Goal: Task Accomplishment & Management: Use online tool/utility

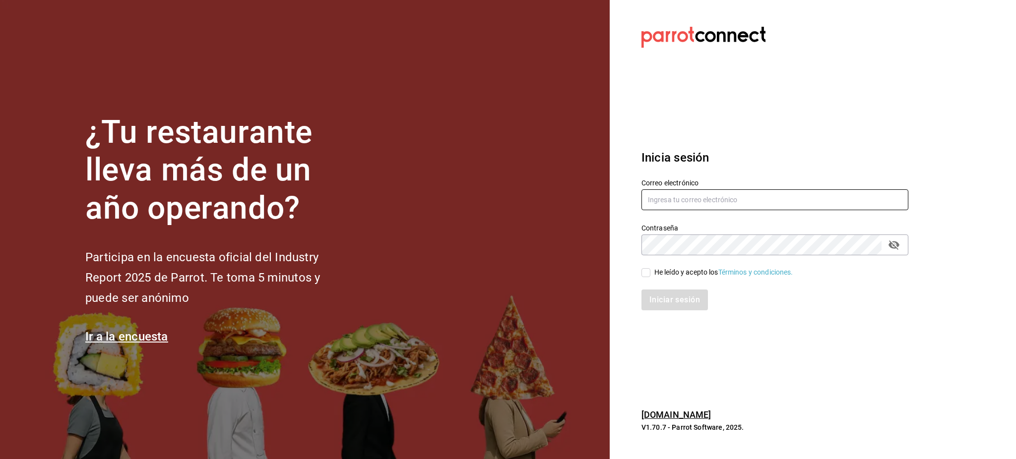
type input "[PERSON_NAME][EMAIL_ADDRESS][PERSON_NAME][DOMAIN_NAME]"
click at [654, 273] on div "He leído y acepto los Términos y condiciones." at bounding box center [723, 272] width 139 height 10
click at [650, 273] on input "He leído y acepto los Términos y condiciones." at bounding box center [645, 272] width 9 height 9
checkbox input "true"
click at [666, 296] on button "Iniciar sesión" at bounding box center [674, 300] width 67 height 21
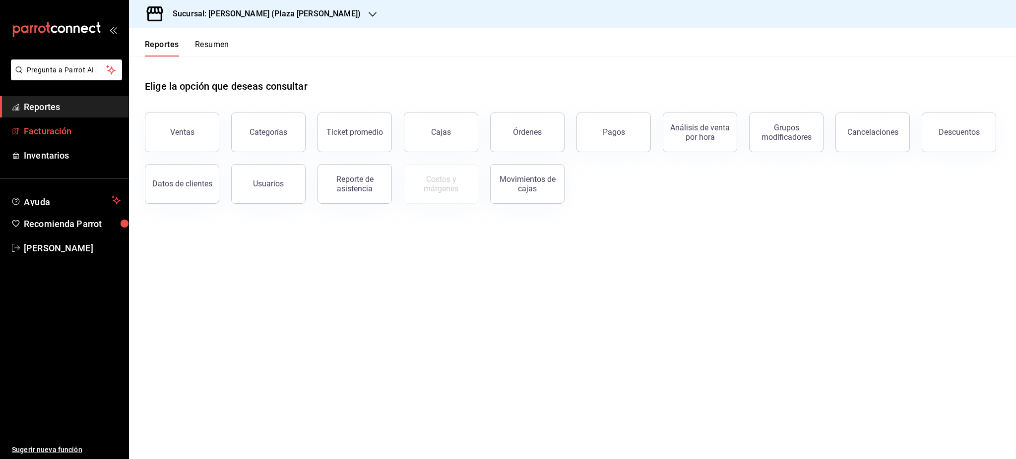
click at [73, 130] on span "Facturación" at bounding box center [72, 130] width 97 height 13
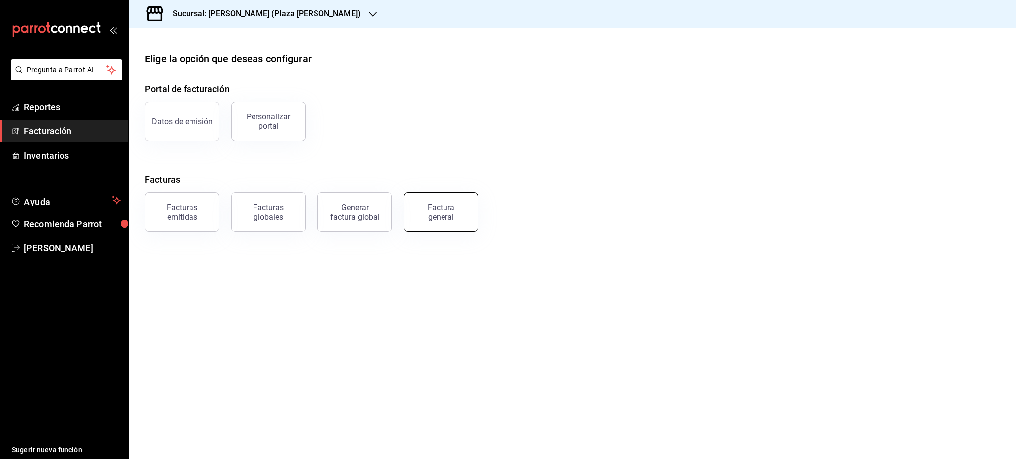
click at [443, 220] on div "Factura general" at bounding box center [441, 212] width 50 height 19
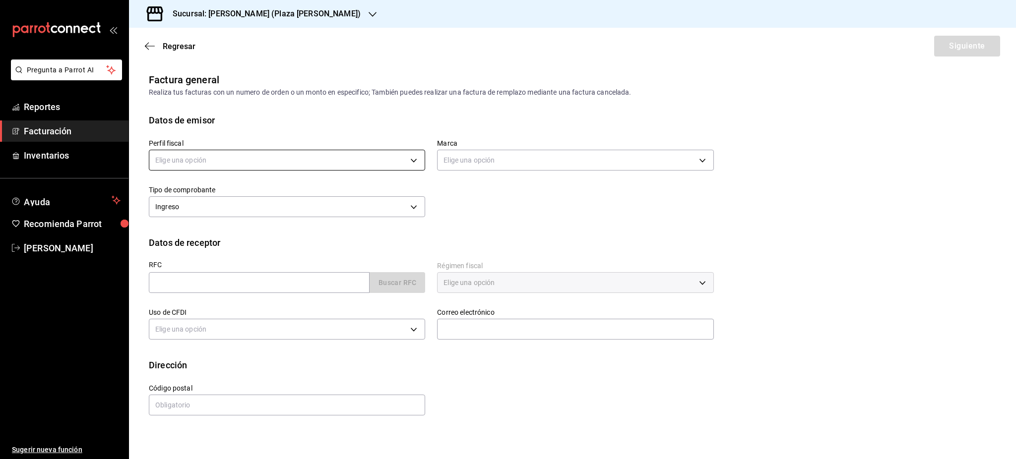
click at [260, 155] on body "Pregunta a Parrot AI Reportes Facturación Inventarios Ayuda Recomienda Parrot L…" at bounding box center [508, 229] width 1016 height 459
click at [243, 215] on li "SASTRERIA VAN DER WOLF" at bounding box center [286, 210] width 275 height 18
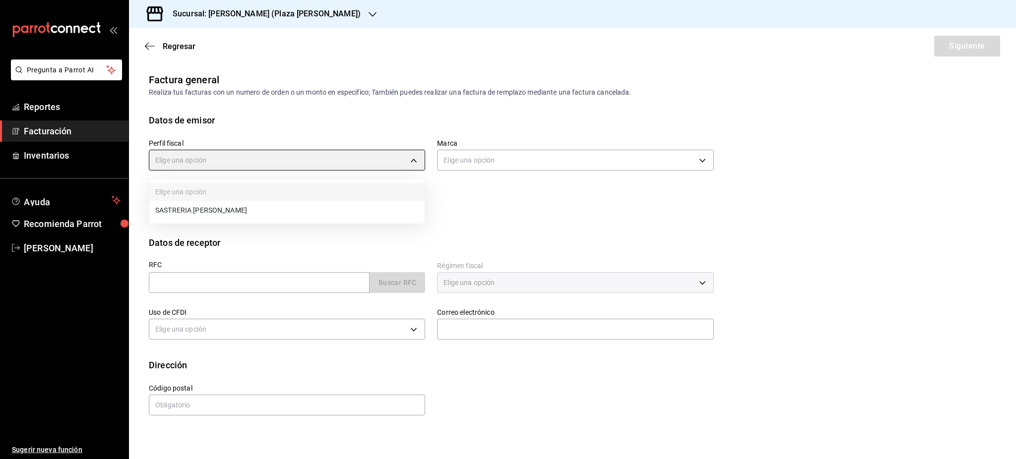
type input "76de7c24-f122-4f5f-b3f8-0af9e0d75272"
type input "abc0a998-24f3-49b9-87eb-b6f27766d4d5"
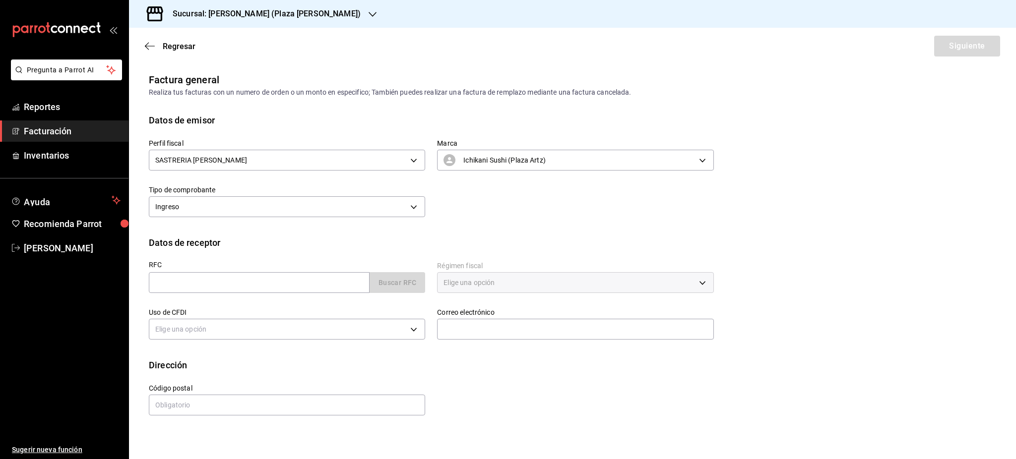
click at [263, 21] on div "Sucursal: Ichikani Sushi (Plaza Artz)" at bounding box center [259, 14] width 244 height 28
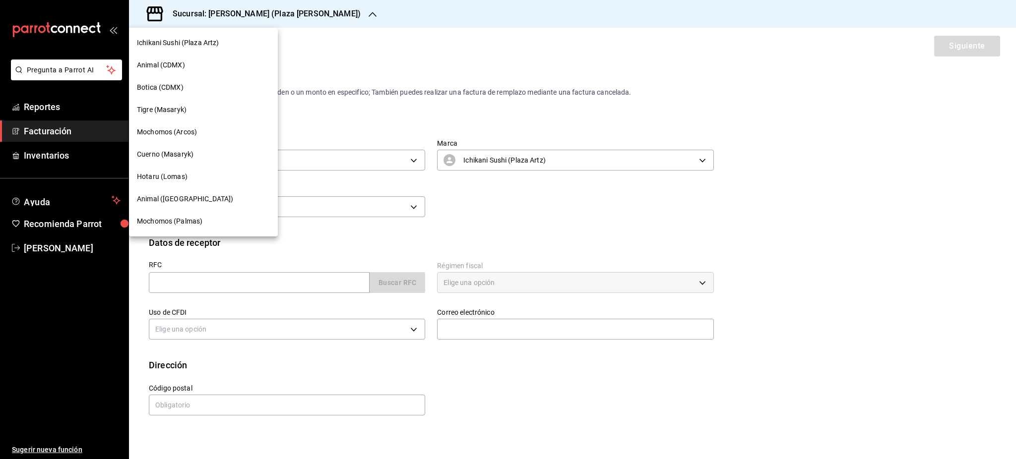
click at [193, 83] on div "Botica (CDMX)" at bounding box center [203, 87] width 133 height 10
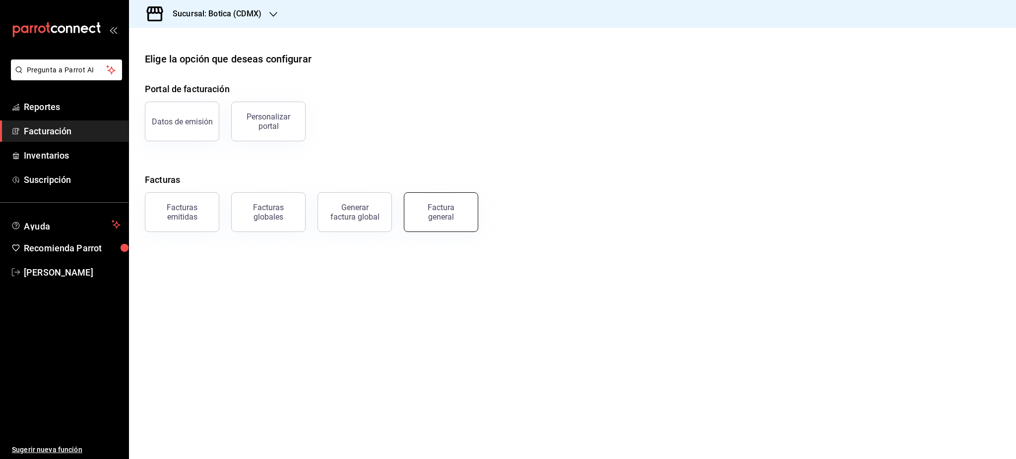
click at [433, 226] on button "Factura general" at bounding box center [441, 212] width 74 height 40
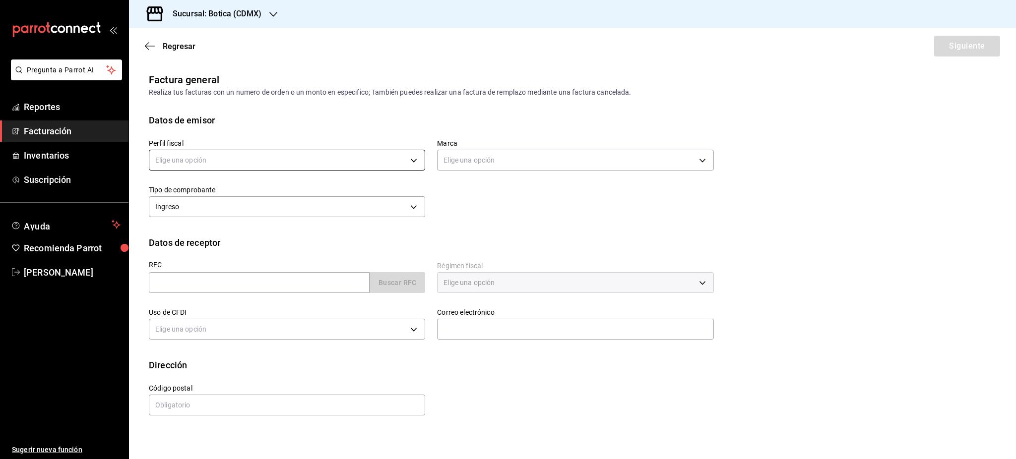
click at [231, 163] on body "Pregunta a Parrot AI Reportes Facturación Inventarios Suscripción Ayuda Recomie…" at bounding box center [508, 229] width 1016 height 459
click at [229, 214] on li "MERCADO DE EXPERIENCIAS" at bounding box center [286, 210] width 275 height 18
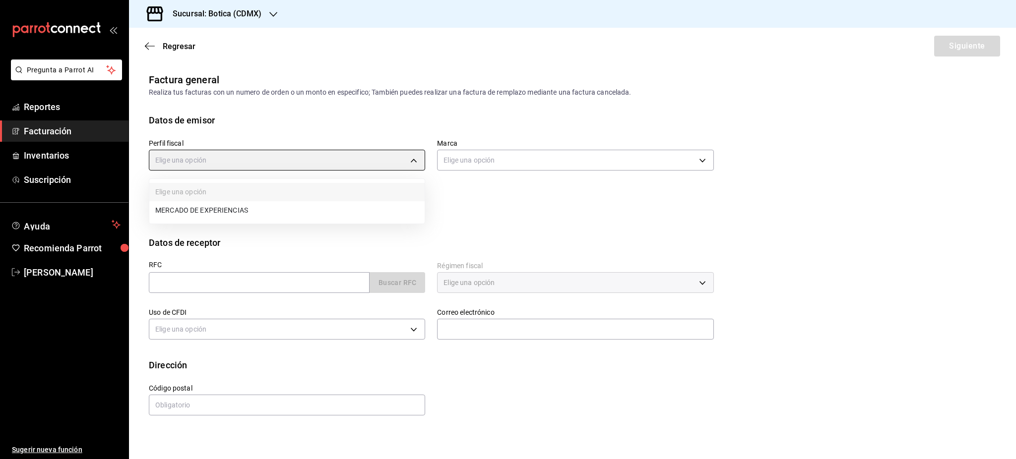
type input "10b7aa99-0f3a-4d42-9e35-7f8b9d50d610"
type input "d5352a43-907b-4cea-af89-ed5f283426a2"
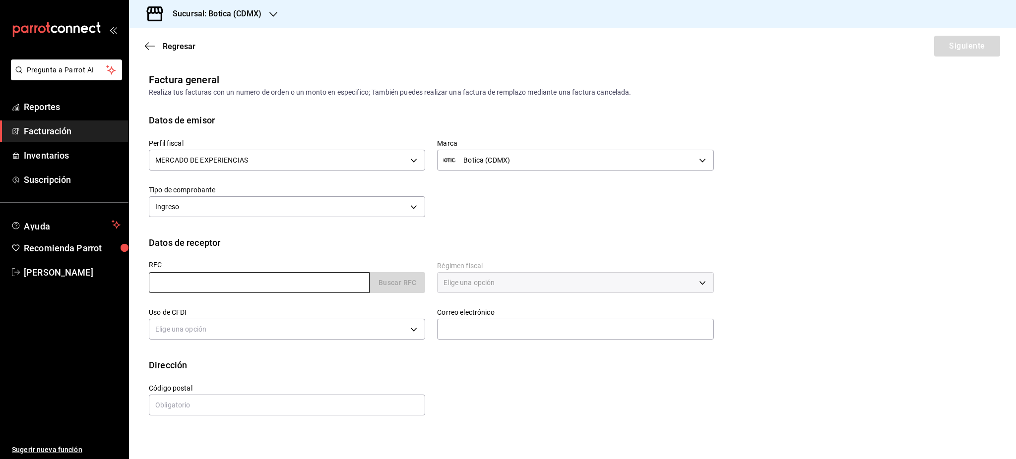
click at [265, 276] on input "text" at bounding box center [259, 282] width 221 height 21
paste input "SWM110624SS3"
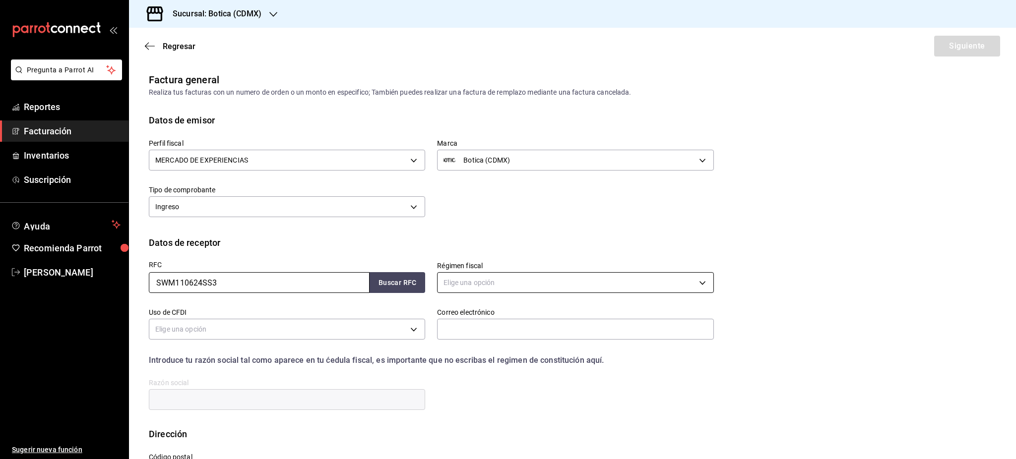
type input "SWM110624SS3"
click at [516, 284] on body "Pregunta a Parrot AI Reportes Facturación Inventarios Suscripción Ayuda Recomie…" at bounding box center [508, 229] width 1016 height 459
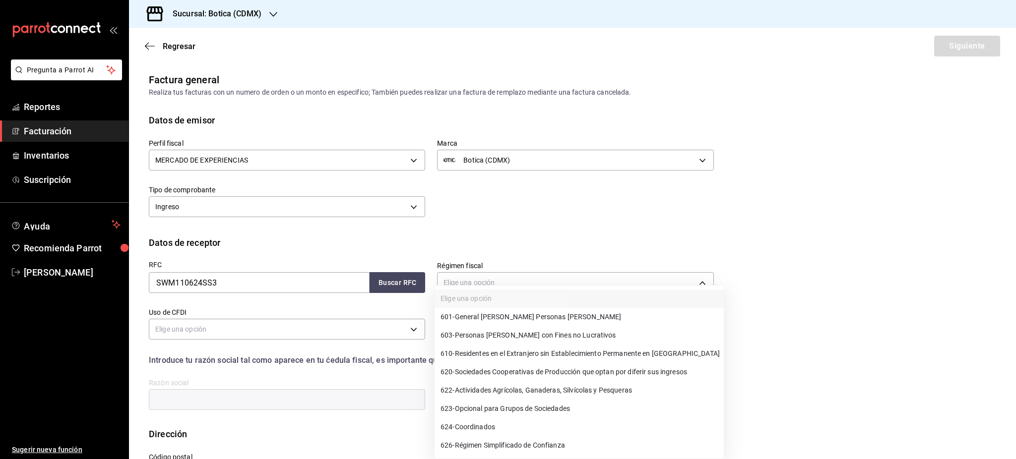
click at [510, 315] on span "601 - General de Ley Personas Morales" at bounding box center [530, 317] width 181 height 10
type input "601"
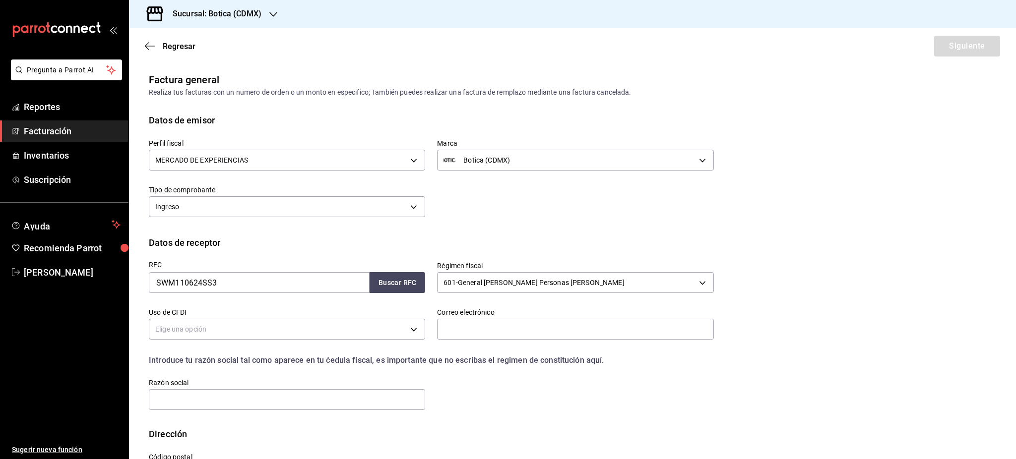
click at [273, 330] on body "Pregunta a Parrot AI Reportes Facturación Inventarios Suscripción Ayuda Recomie…" at bounding box center [508, 229] width 1016 height 459
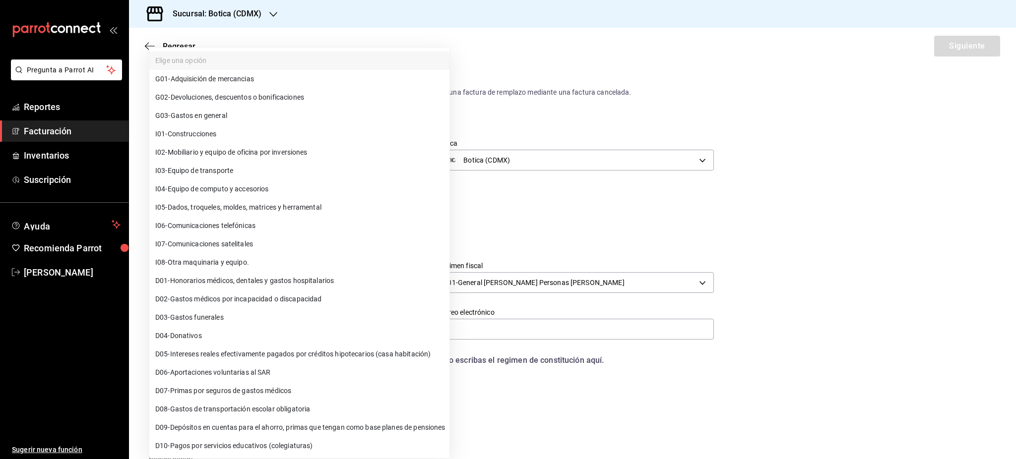
drag, startPoint x: 234, startPoint y: 115, endPoint x: 397, endPoint y: 290, distance: 240.0
click at [233, 114] on li "G03 - Gastos en general" at bounding box center [299, 116] width 300 height 18
type input "G03"
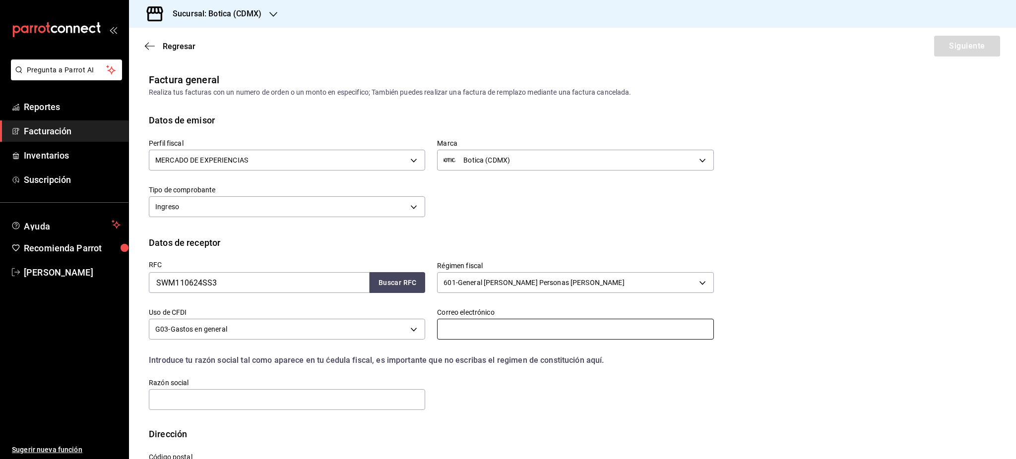
click at [478, 328] on input "text" at bounding box center [575, 329] width 276 height 21
paste input "jocampo@securecorp.com"
type input "jocampo@securecorp.com"
click at [336, 390] on input "text" at bounding box center [287, 399] width 276 height 21
paste input "SECURE WITNESS DE MEXICO"
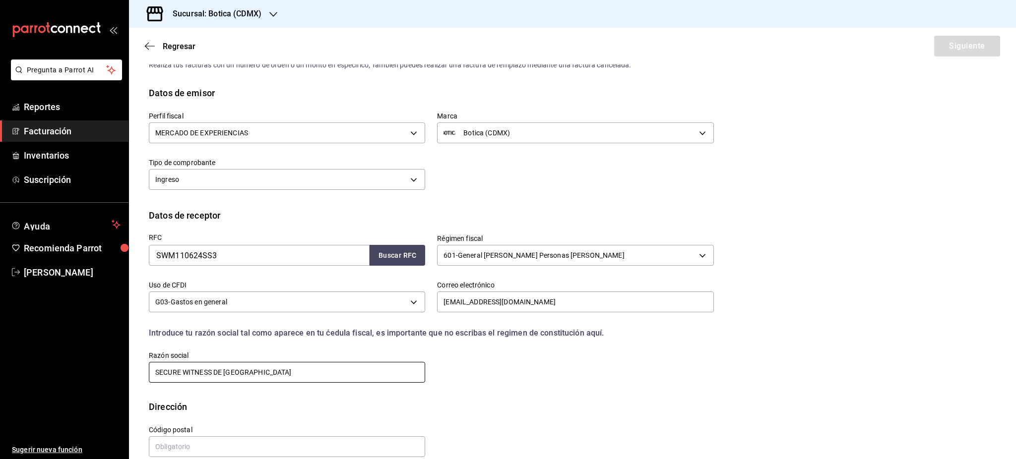
scroll to position [42, 0]
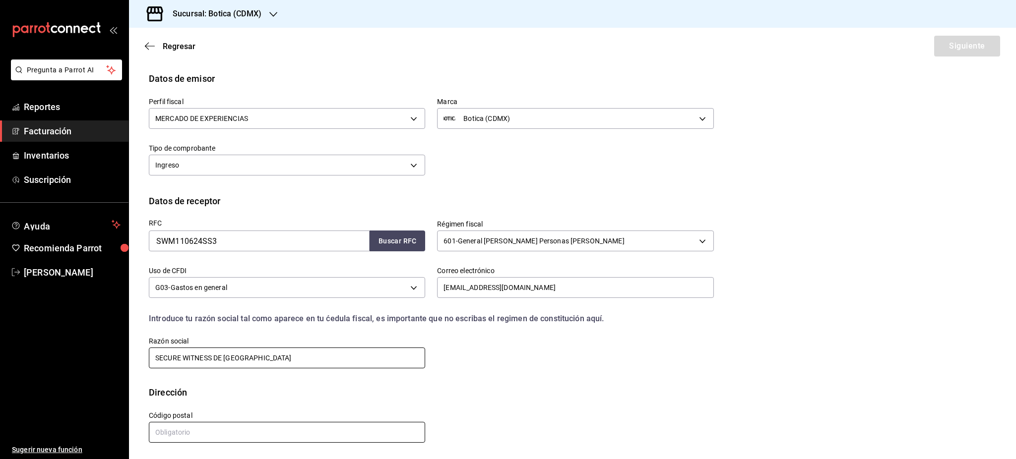
type input "SECURE WITNESS DE MEXICO"
drag, startPoint x: 268, startPoint y: 428, endPoint x: 220, endPoint y: 223, distance: 210.3
click at [268, 428] on input "text" at bounding box center [287, 432] width 276 height 21
paste input "11510"
type input "11510"
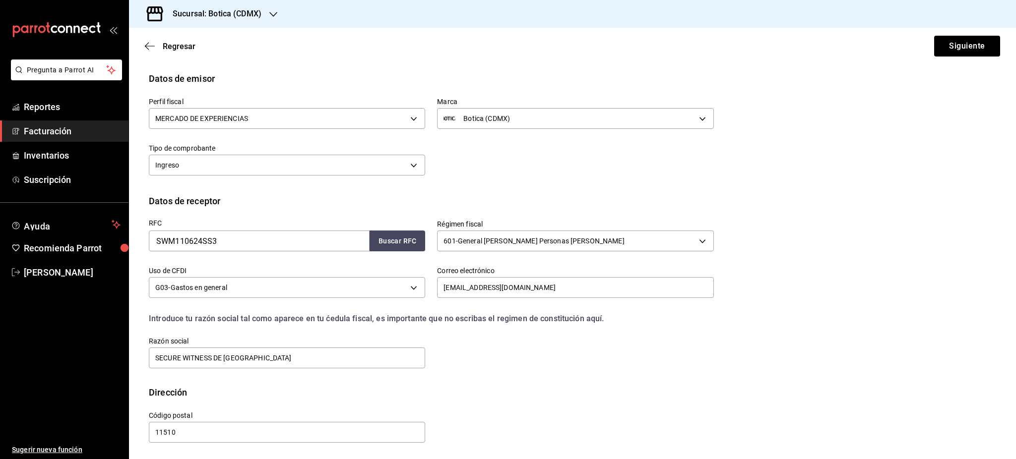
click at [922, 51] on div "Regresar Siguiente" at bounding box center [572, 46] width 887 height 37
click at [934, 47] on button "Siguiente" at bounding box center [967, 46] width 66 height 21
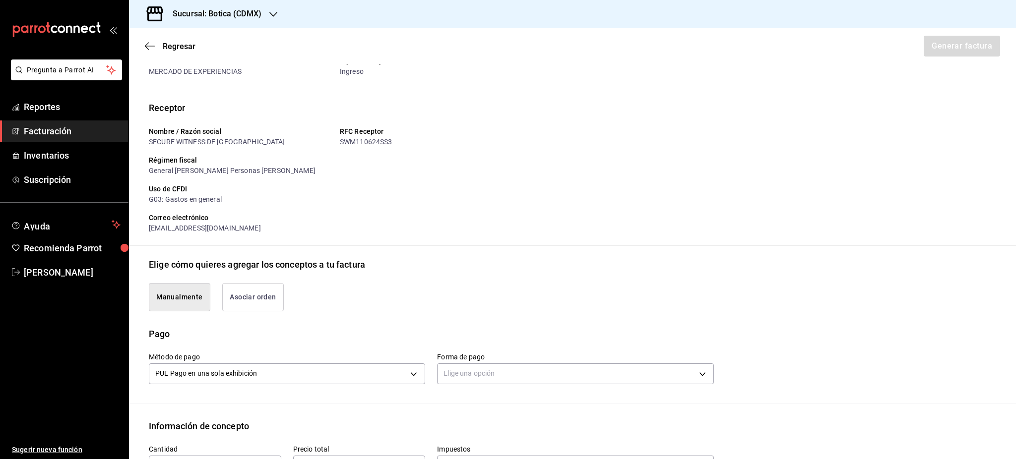
type input "90101500 - Establecimientos para comer y beber"
type input "E48 - Unidad de Servicio"
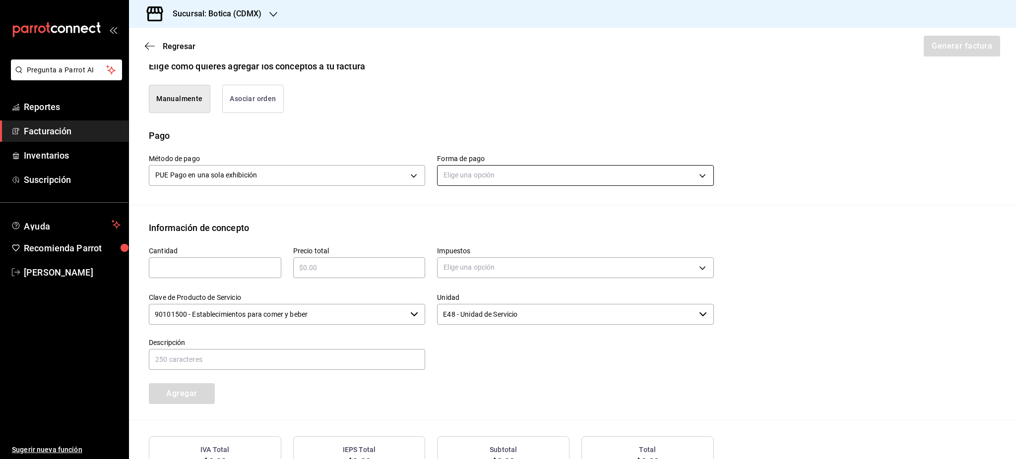
click at [527, 169] on body "Pregunta a Parrot AI Reportes Facturación Inventarios Suscripción Ayuda Recomie…" at bounding box center [508, 229] width 1016 height 459
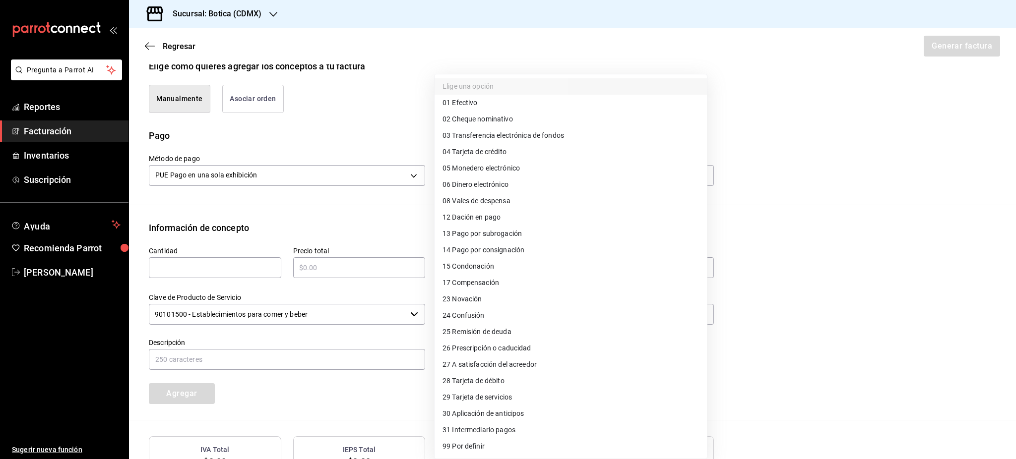
click at [501, 151] on span "04 Tarjeta de crédito" at bounding box center [474, 152] width 64 height 10
type input "04"
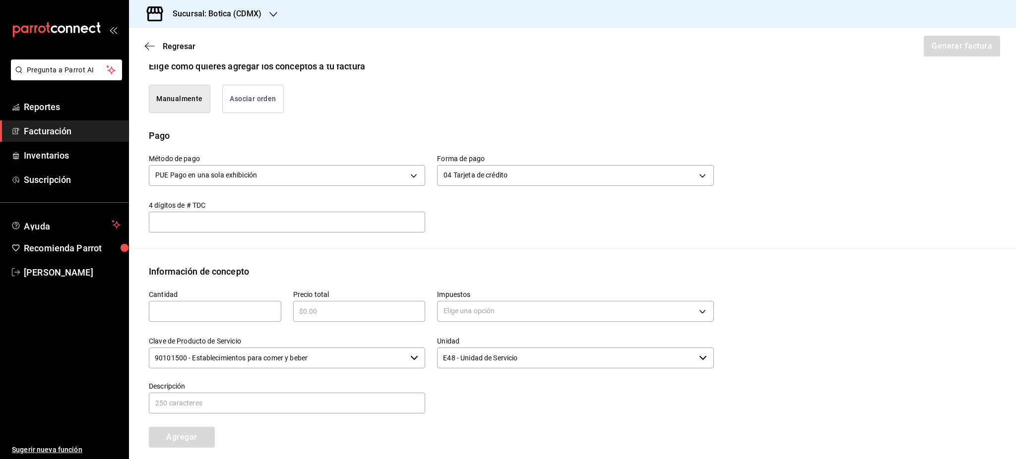
click at [178, 305] on div "​" at bounding box center [215, 311] width 132 height 21
type input "1"
type input "$1593"
click at [491, 304] on body "Pregunta a Parrot AI Reportes Facturación Inventarios Suscripción Ayuda Recomie…" at bounding box center [508, 229] width 1016 height 459
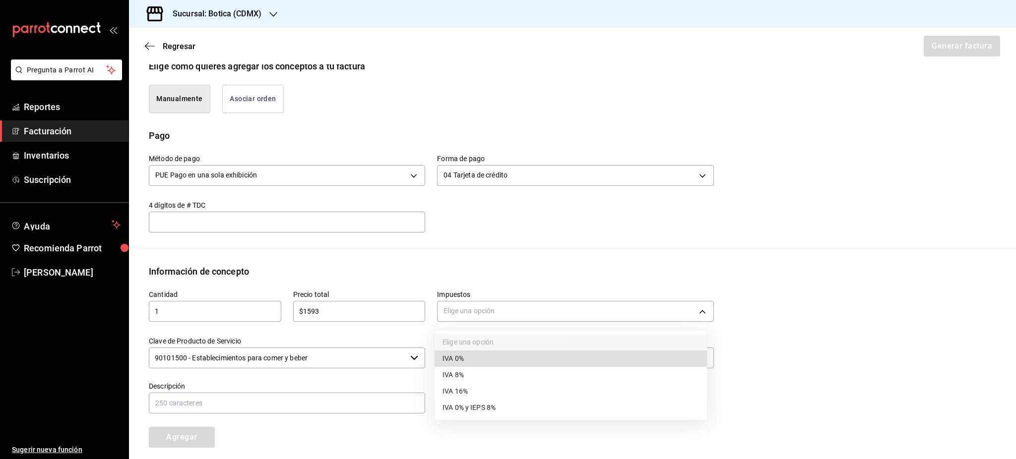
click at [494, 393] on li "IVA 16%" at bounding box center [570, 391] width 272 height 16
type input "IVA_16"
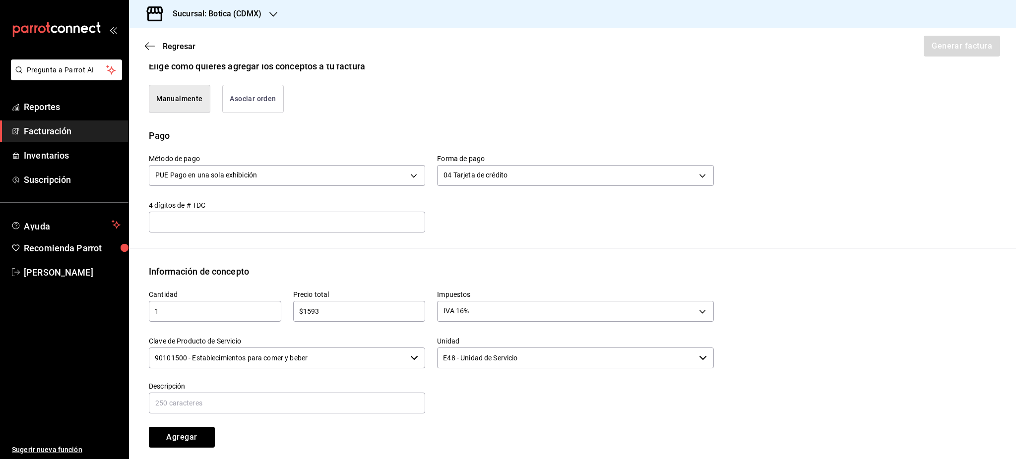
click at [326, 418] on div "Cantidad 1 ​ Precio total $1593 ​ Impuestos IVA 16% IVA_16 Clave de Producto de…" at bounding box center [425, 363] width 577 height 170
click at [323, 410] on input "text" at bounding box center [287, 403] width 276 height 21
type input "CONSUMO DE ALIMENTOS Y BEBIDAS"
click at [177, 435] on button "Agregar" at bounding box center [182, 437] width 66 height 21
click at [965, 56] on button "Generar factura" at bounding box center [961, 46] width 77 height 21
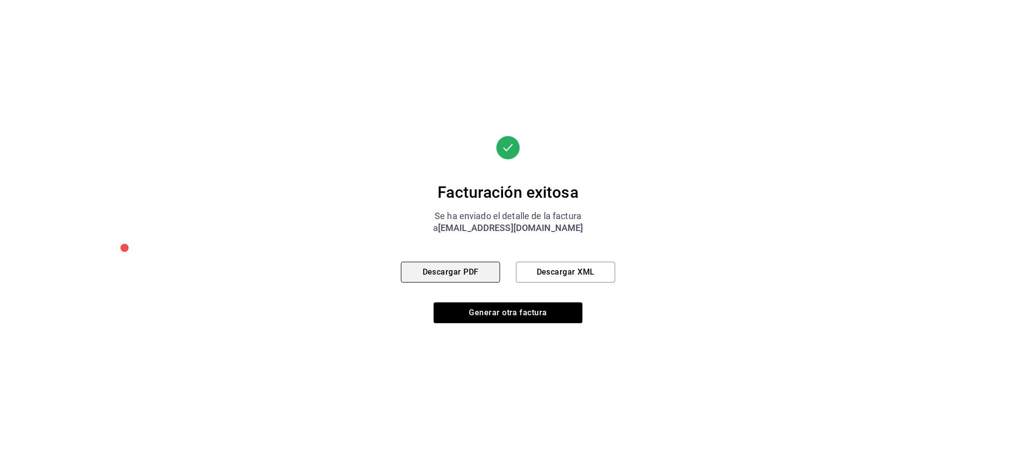
click at [462, 272] on button "Descargar PDF" at bounding box center [450, 272] width 99 height 21
click at [606, 270] on button "Descargar XML" at bounding box center [565, 272] width 99 height 21
click at [506, 328] on div "Facturación exitosa Se ha enviado el detalle de la factura a jocampo@securecorp…" at bounding box center [508, 229] width 214 height 459
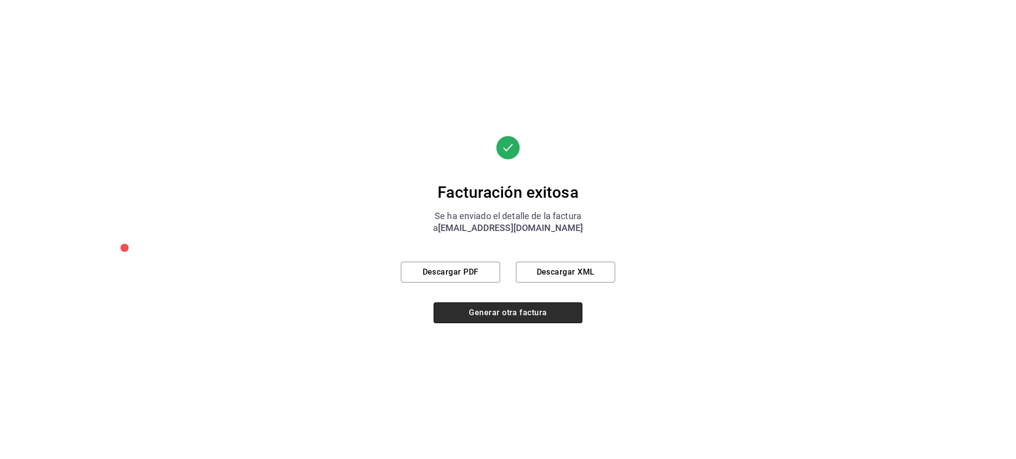
click at [509, 312] on button "Generar otra factura" at bounding box center [507, 313] width 149 height 21
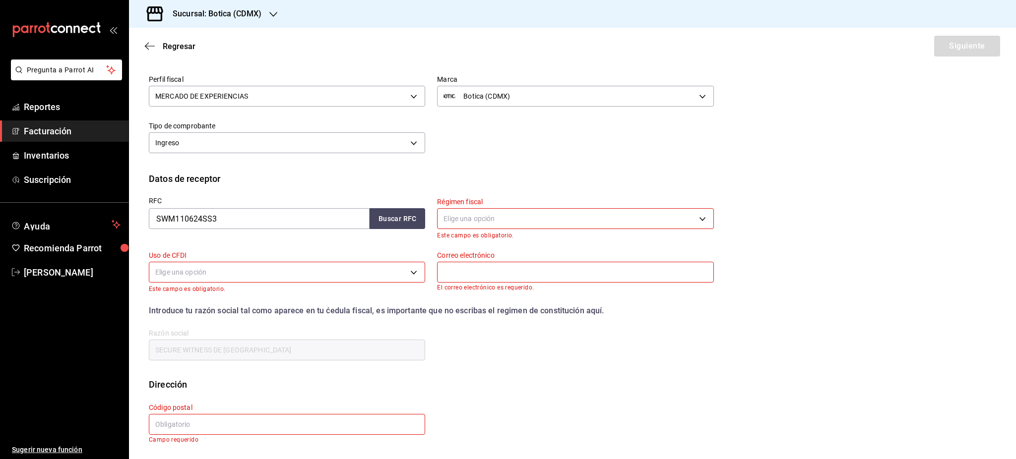
scroll to position [0, 0]
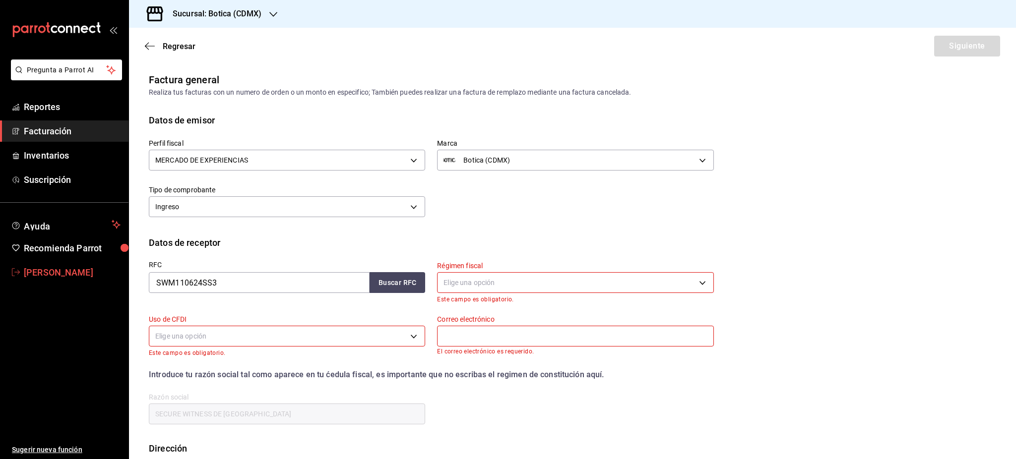
click at [83, 272] on span "Luis Sanchez" at bounding box center [72, 272] width 97 height 13
